Goal: Check status

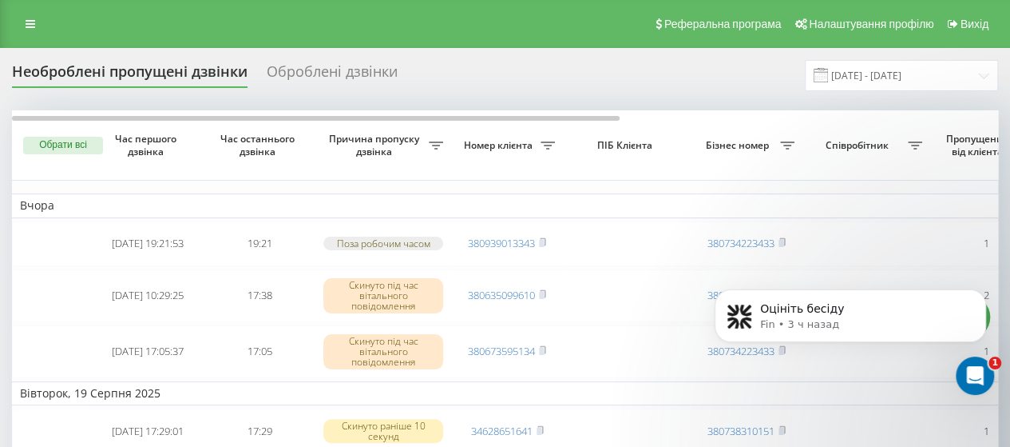
click at [316, 60] on div "Необроблені пропущені дзвінки Оброблені дзвінки 20.07.2025 - 20.08.2025" at bounding box center [505, 75] width 986 height 31
click at [316, 72] on div "Оброблені дзвінки" at bounding box center [332, 75] width 131 height 25
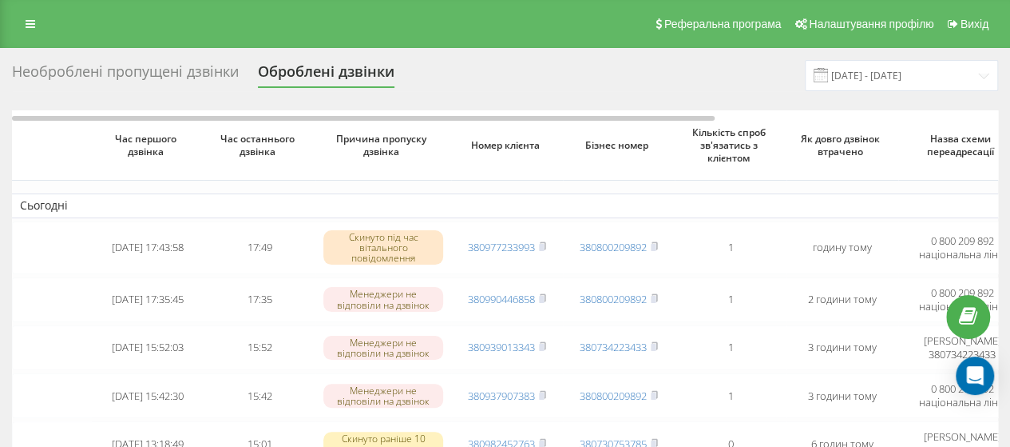
click at [208, 69] on div "Необроблені пропущені дзвінки" at bounding box center [125, 75] width 227 height 25
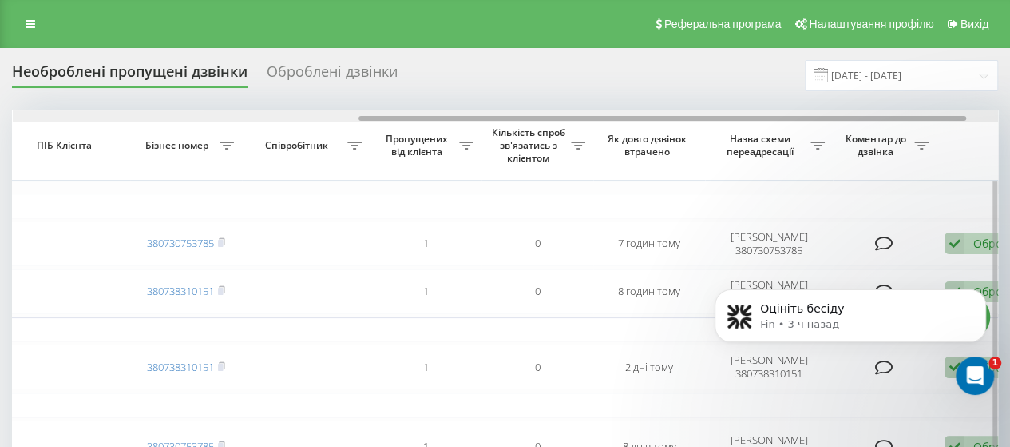
scroll to position [0, 611]
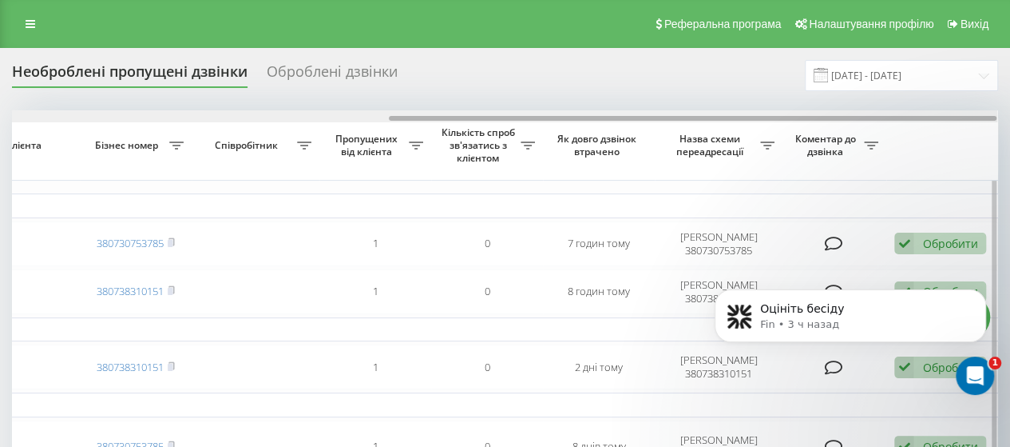
drag, startPoint x: 475, startPoint y: 117, endPoint x: 983, endPoint y: 127, distance: 508.1
click at [983, 127] on div "Обрати всі Час першого дзвінка Час останнього дзвінка Причина пропуску дзвінка …" at bounding box center [505, 434] width 986 height 649
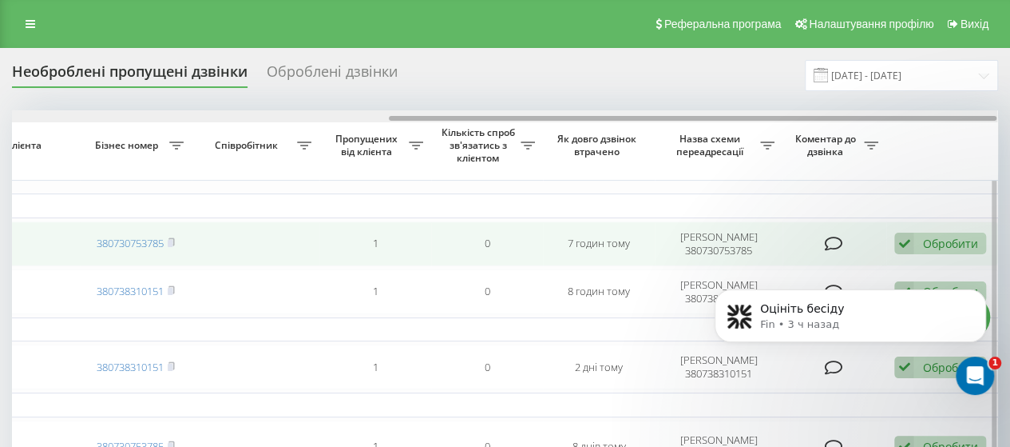
drag, startPoint x: 312, startPoint y: 113, endPoint x: 610, endPoint y: 236, distance: 322.6
click at [533, 215] on div "Обрати всі Час першого дзвінка Час останнього дзвінка Причина пропуску дзвінка …" at bounding box center [505, 434] width 986 height 649
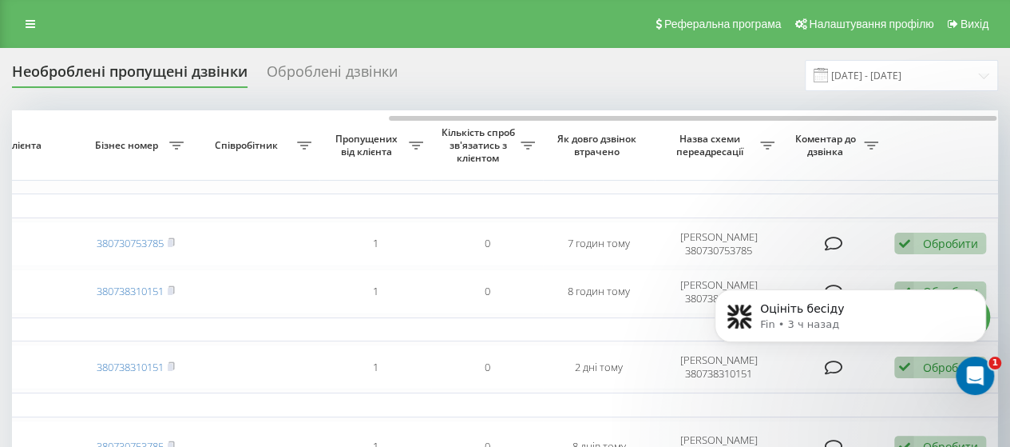
click at [897, 283] on div "Оцініть бесіду Fin • 3 ч назад" at bounding box center [851, 242] width 294 height 200
click at [900, 285] on div "Оцініть бесіду Fin • 3 ч назад" at bounding box center [851, 242] width 294 height 200
click at [979, 377] on icon "Открыть службу сообщений Intercom" at bounding box center [973, 373] width 26 height 26
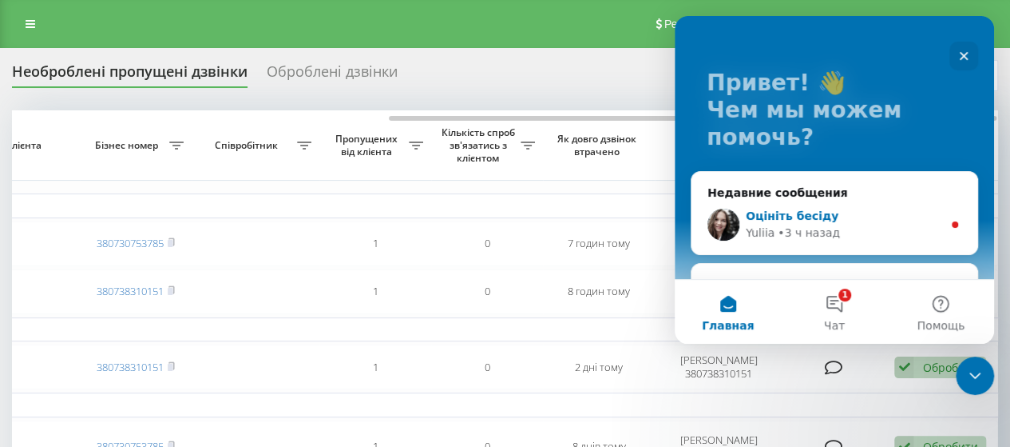
scroll to position [80, 0]
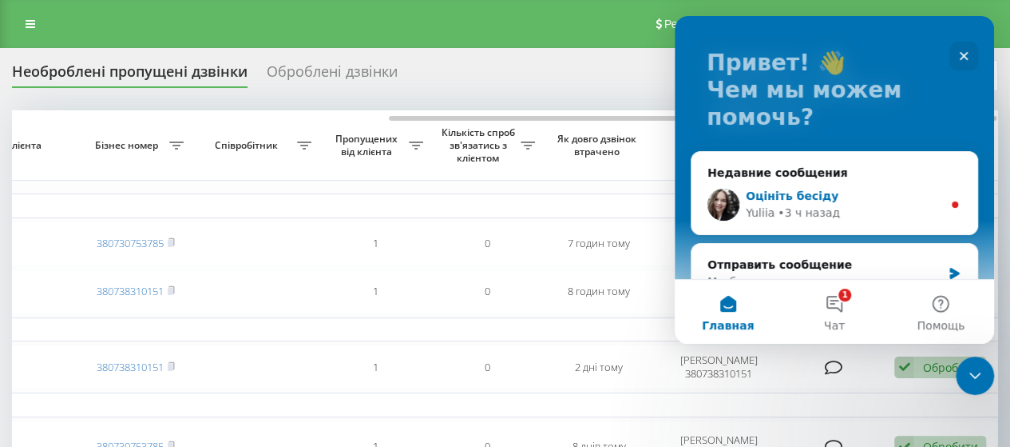
click at [933, 188] on div "Оцініть бесіду" at bounding box center [844, 196] width 196 height 17
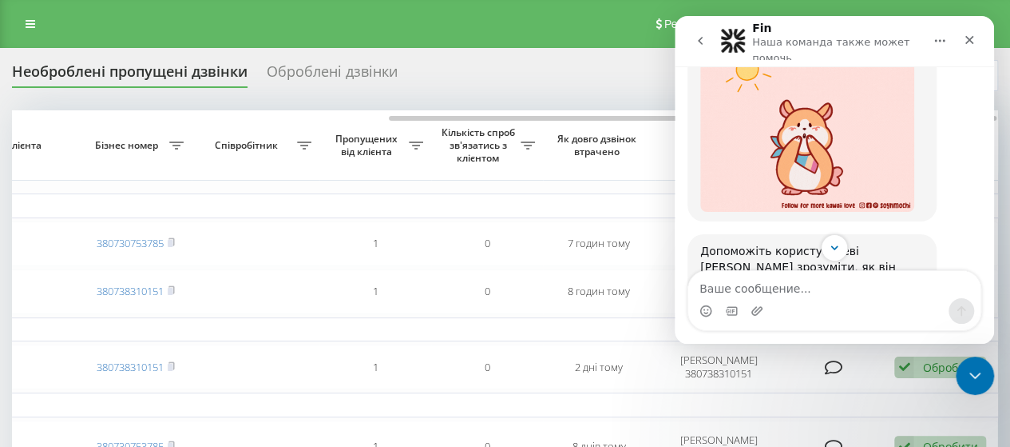
scroll to position [1203, 0]
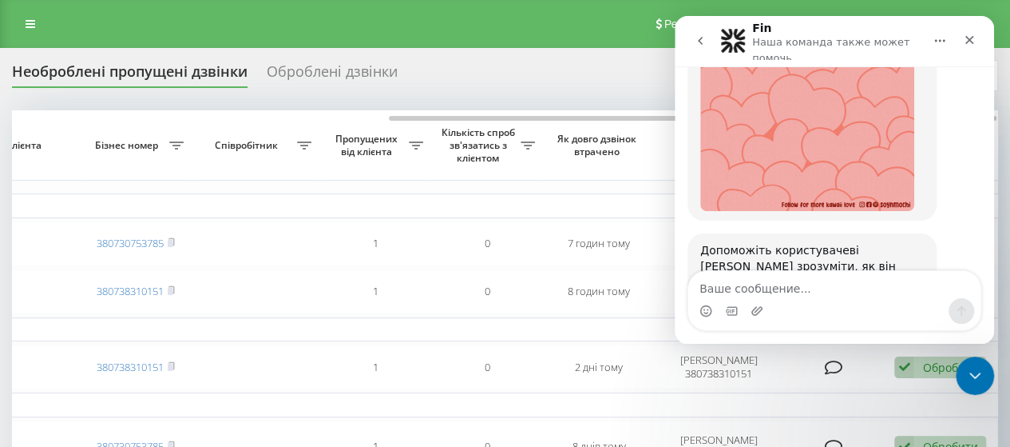
click at [878, 345] on span "Великолепно" at bounding box center [874, 359] width 29 height 29
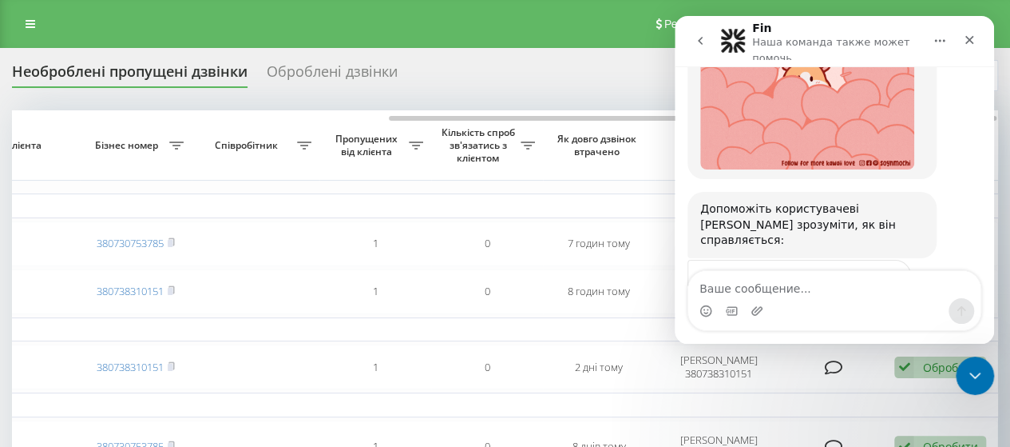
scroll to position [1246, 0]
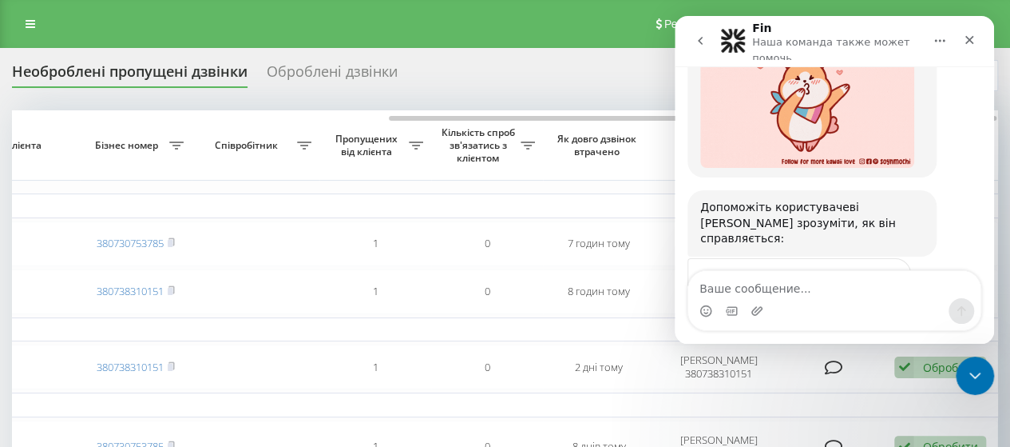
click at [887, 358] on div "Отправить" at bounding box center [883, 374] width 32 height 32
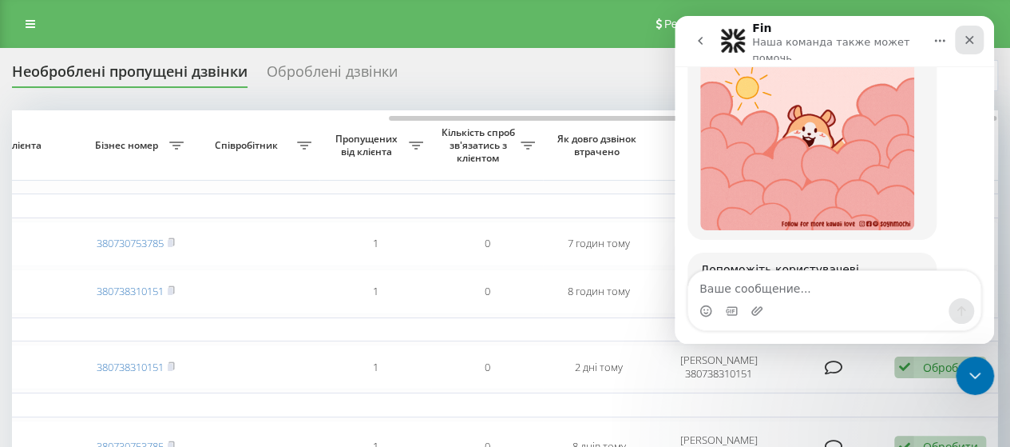
click at [969, 41] on icon "Закрыть" at bounding box center [970, 40] width 9 height 9
